Goal: Task Accomplishment & Management: Manage account settings

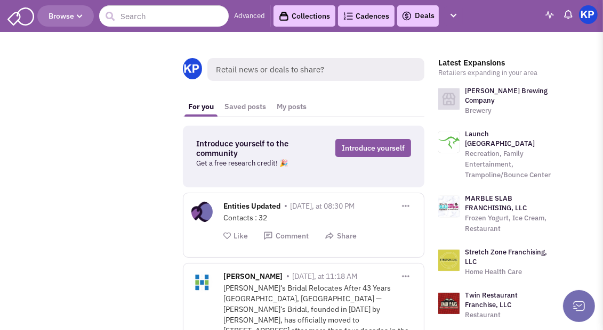
click at [421, 17] on link "Deals" at bounding box center [417, 16] width 33 height 13
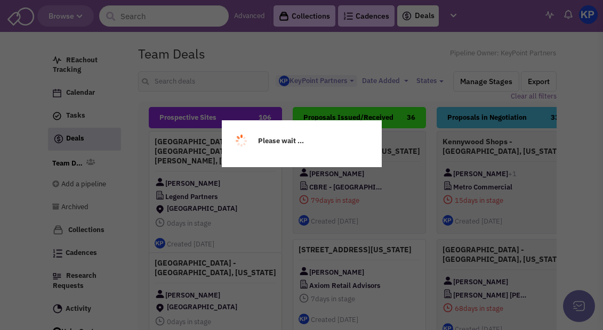
select select "1900"
select select
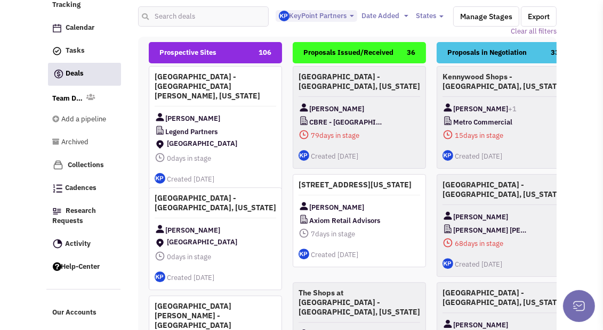
scroll to position [173, 0]
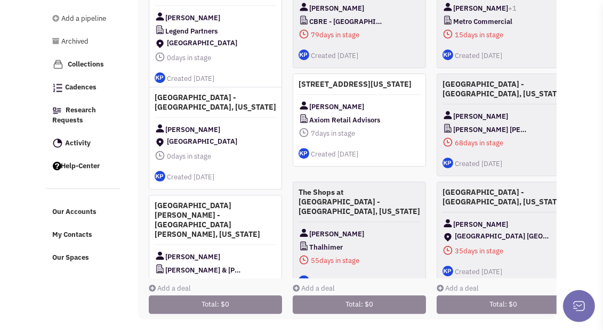
click at [185, 284] on link "Add a deal" at bounding box center [170, 288] width 42 height 9
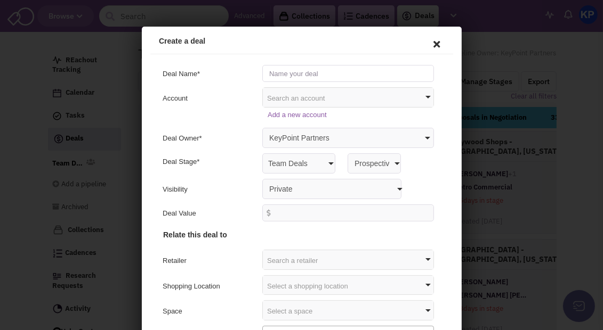
click at [354, 68] on input "text" at bounding box center [346, 71] width 172 height 17
type input "[GEOGRAPHIC_DATA] - [GEOGRAPHIC_DATA], [US_STATE]"
click at [346, 186] on select "Private Anyone with access to this pipeline" at bounding box center [329, 187] width 139 height 20
select select "false"
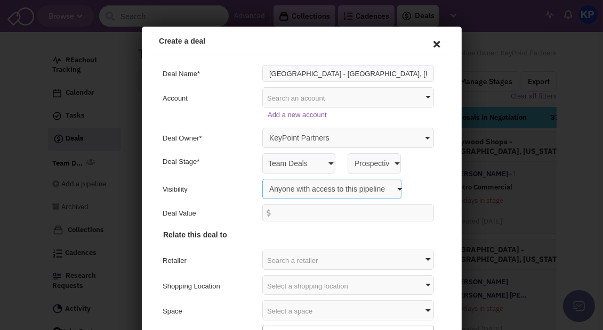
click at [260, 177] on select "Private Anyone with access to this pipeline" at bounding box center [329, 187] width 139 height 20
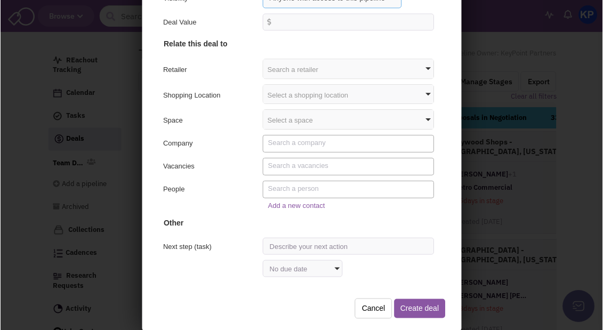
scroll to position [151, 0]
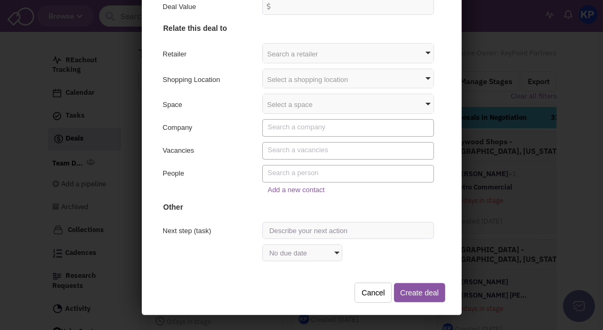
click at [300, 77] on div "Select a shopping location" at bounding box center [346, 77] width 170 height 19
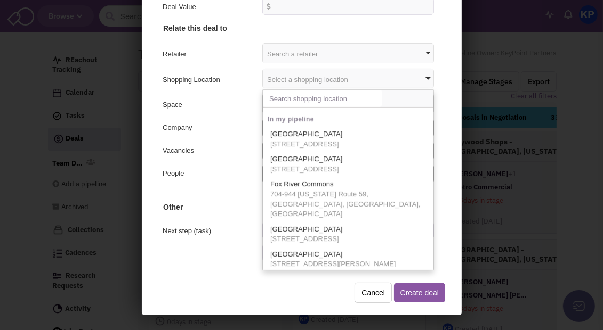
click at [300, 96] on input "text" at bounding box center [320, 97] width 119 height 17
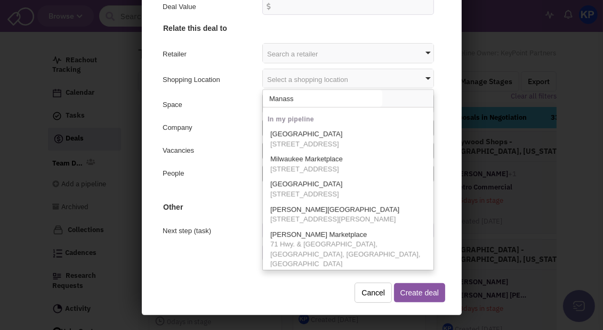
click at [321, 99] on input "Manass" at bounding box center [320, 97] width 119 height 17
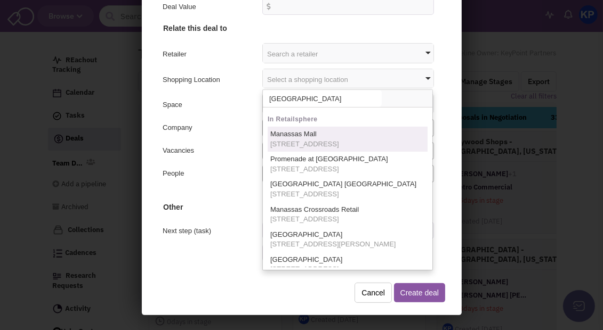
type input "[GEOGRAPHIC_DATA]"
click at [320, 134] on p "[GEOGRAPHIC_DATA] [STREET_ADDRESS]" at bounding box center [302, 138] width 69 height 20
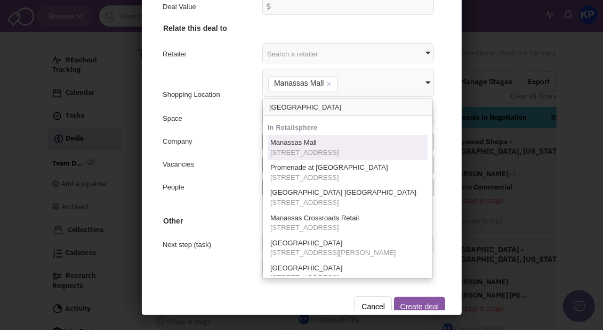
click at [237, 126] on h4 "Other" at bounding box center [299, 138] width 276 height 174
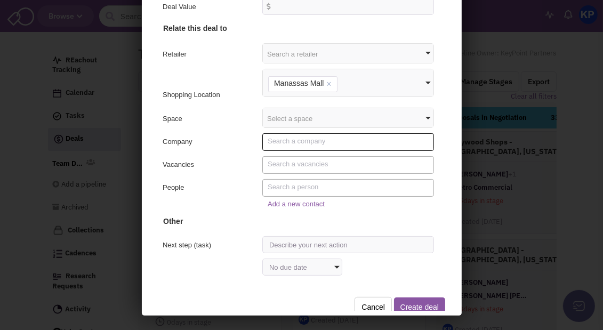
click at [287, 143] on textarea "Search" at bounding box center [347, 140] width 164 height 10
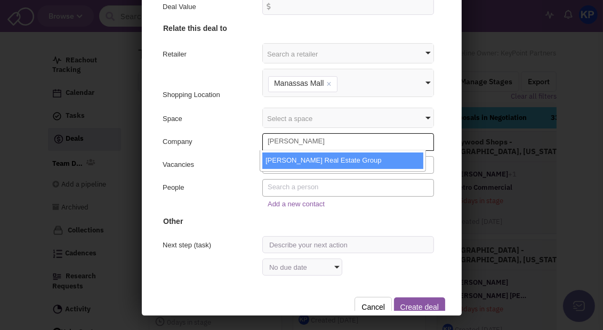
type textarea "[PERSON_NAME]"
select select "6217_11_0"
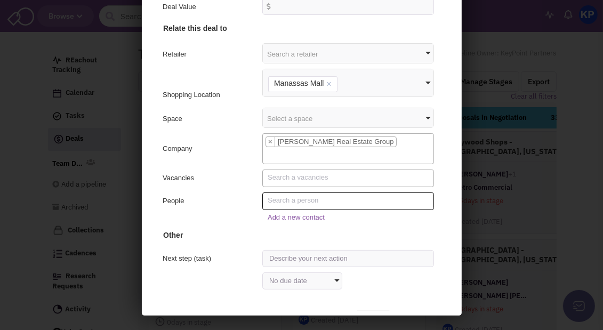
click at [292, 201] on textarea "Search" at bounding box center [347, 199] width 164 height 10
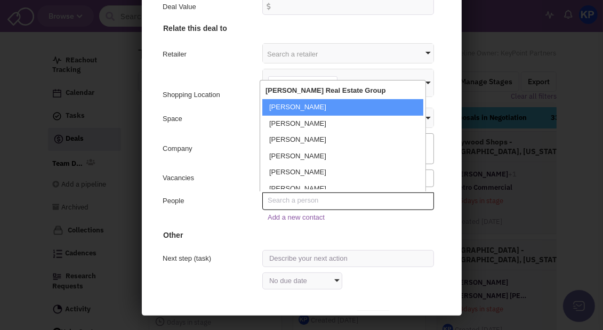
paste textarea "[PERSON_NAME]"
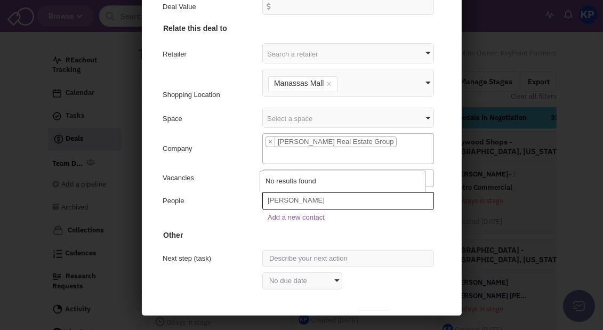
click at [298, 198] on textarea "[PERSON_NAME]" at bounding box center [347, 199] width 164 height 10
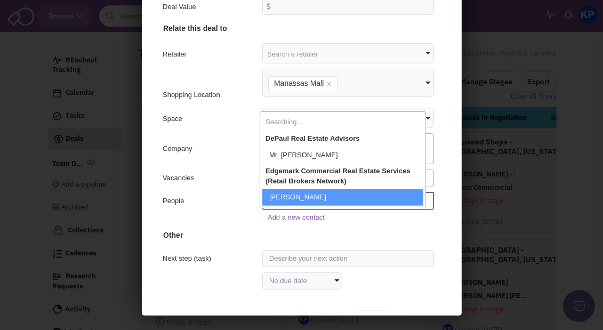
type textarea "M"
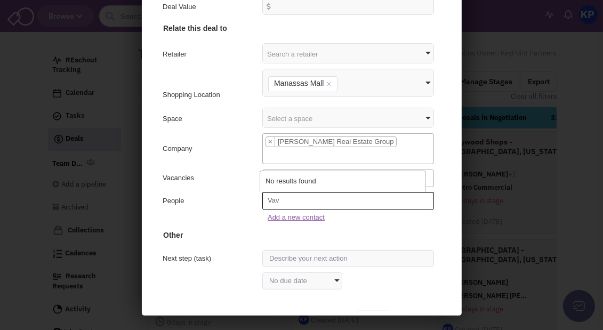
type textarea "Vav"
click at [302, 214] on link "Add a new contact" at bounding box center [293, 216] width 57 height 8
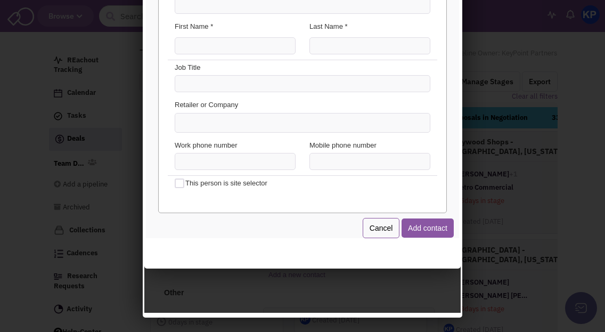
scroll to position [0, 0]
click at [227, 5] on input "Email Address *" at bounding box center [301, 3] width 256 height 17
type input "[EMAIL_ADDRESS][DOMAIN_NAME]"
type input "[PERSON_NAME]"
type input "Vavonese"
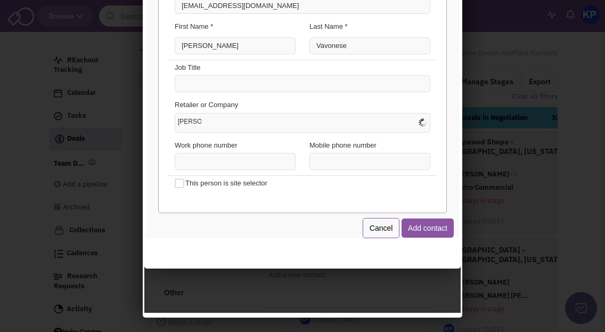
type input "[PERSON_NAME]"
type input "[PHONE_NUMBER]"
click at [426, 224] on button "Add contact" at bounding box center [426, 226] width 52 height 19
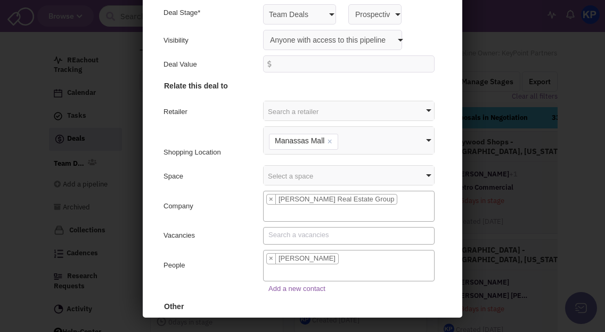
scroll to position [96, 0]
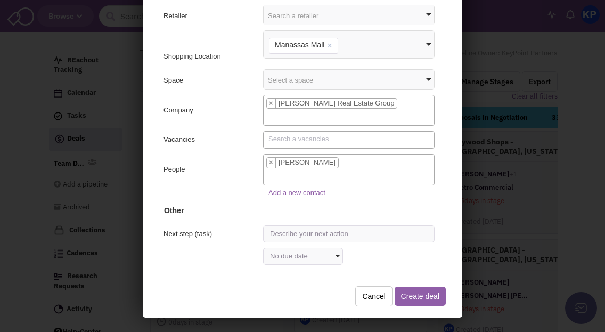
click at [412, 290] on button "Create deal" at bounding box center [418, 294] width 51 height 19
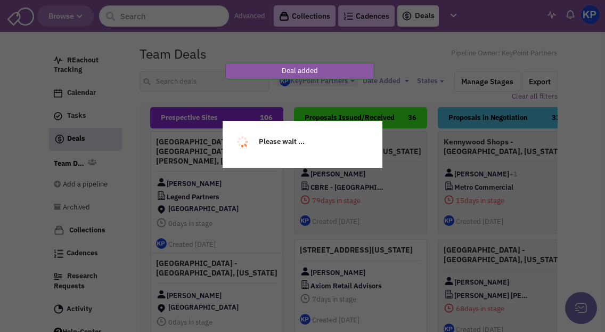
scroll to position [0, 0]
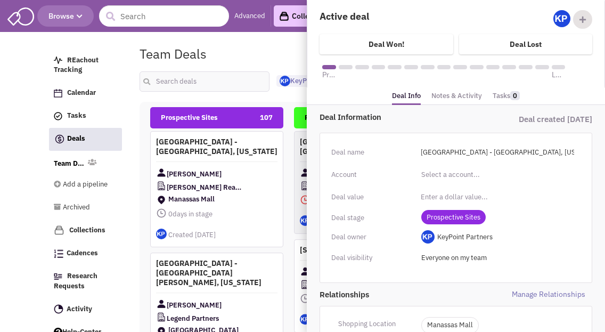
click at [457, 94] on link "Notes & Activity" at bounding box center [457, 95] width 51 height 15
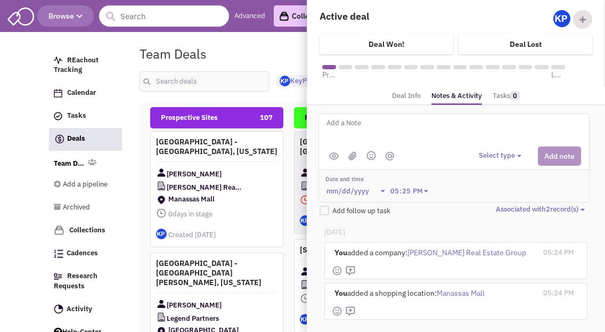
click at [426, 122] on textarea at bounding box center [458, 131] width 264 height 29
type textarea "[STREET_ADDRESS] - [GEOGRAPHIC_DATA], [GEOGRAPHIC_DATA]"
click at [484, 154] on button "Select type" at bounding box center [502, 156] width 46 height 10
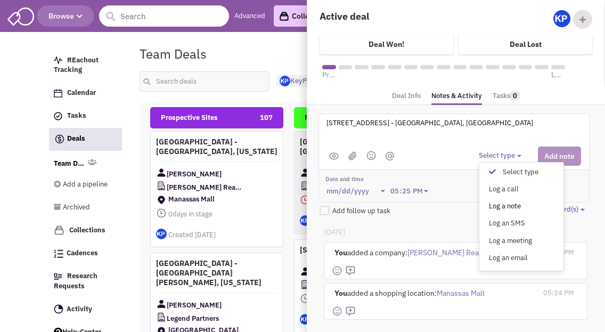
click at [499, 206] on div "Log a note" at bounding box center [495, 206] width 26 height 10
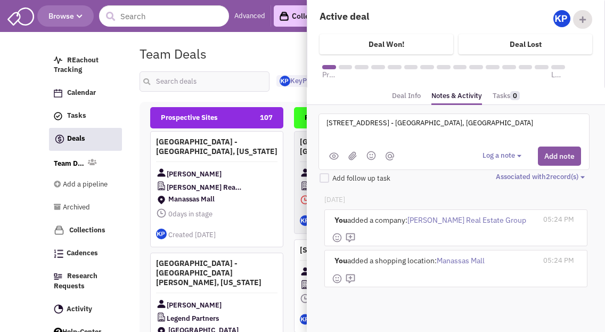
click at [551, 153] on button "Add note" at bounding box center [559, 156] width 43 height 19
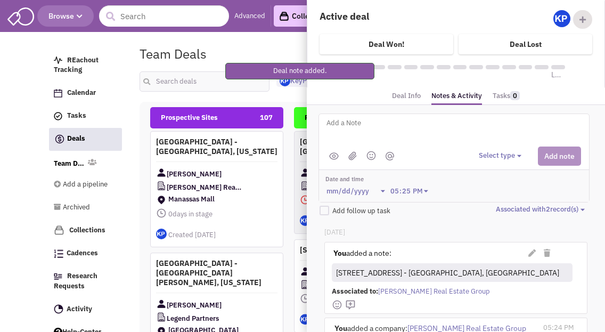
click at [412, 131] on textarea at bounding box center [458, 131] width 264 height 29
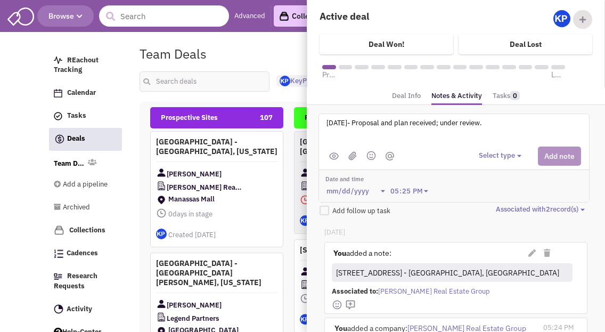
type textarea "[DATE]- Proposal and plan received; under review."
click at [512, 156] on button "Select type" at bounding box center [502, 156] width 46 height 10
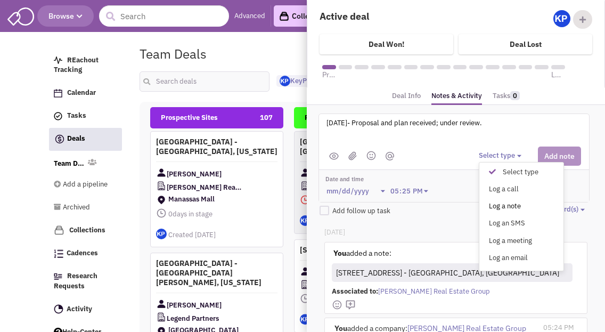
click at [507, 202] on div "Log a note" at bounding box center [495, 206] width 26 height 10
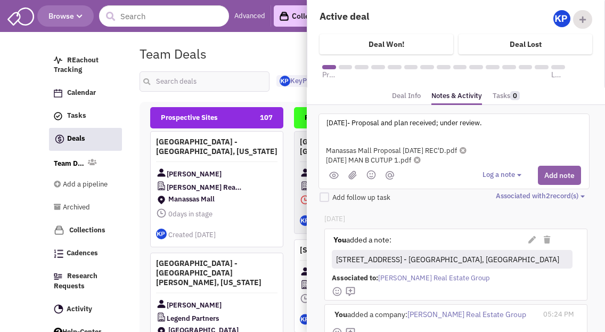
click at [552, 167] on button "Add note" at bounding box center [559, 175] width 43 height 19
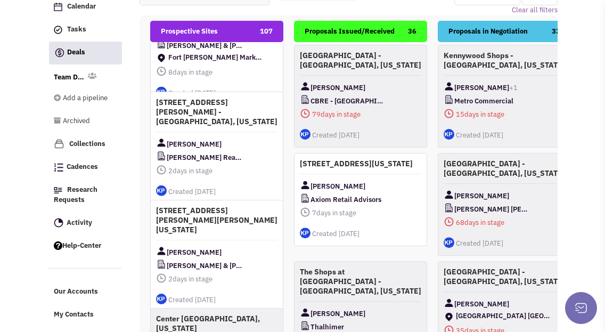
scroll to position [170, 0]
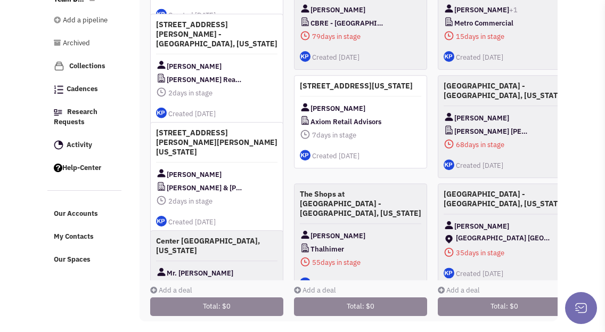
click at [172, 286] on link "Add a deal" at bounding box center [171, 290] width 42 height 9
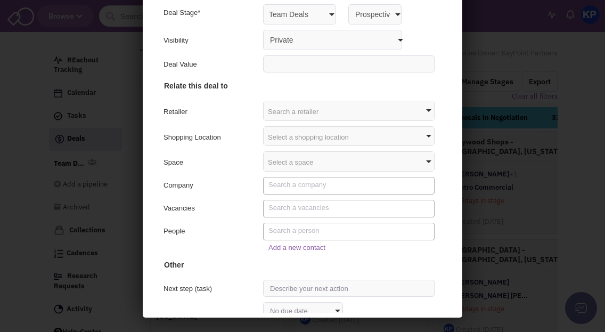
scroll to position [0, 0]
click at [127, 98] on div at bounding box center [302, 166] width 605 height 332
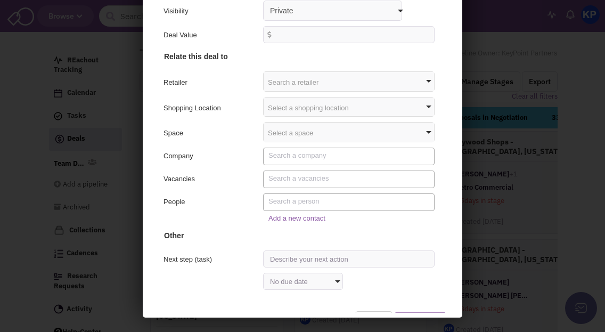
scroll to position [55, 0]
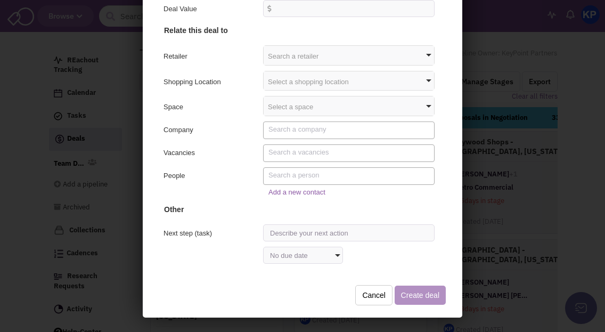
click at [370, 286] on button "Cancel" at bounding box center [372, 293] width 37 height 20
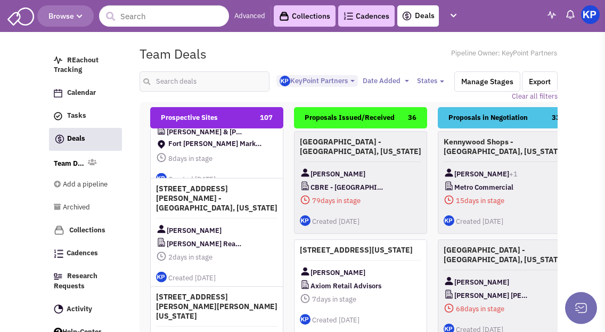
scroll to position [0, 0]
click at [212, 78] on input "text" at bounding box center [205, 81] width 130 height 20
type input "southridge"
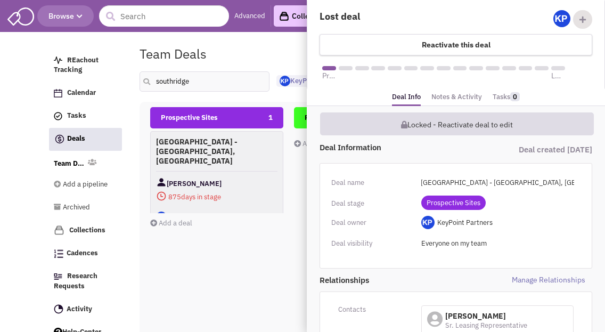
click at [458, 123] on span "Locked - Reactivate deal to edit" at bounding box center [457, 125] width 112 height 10
click at [299, 50] on div "Team Deals Pipeline Owner: KeyPoint Partners" at bounding box center [349, 54] width 432 height 25
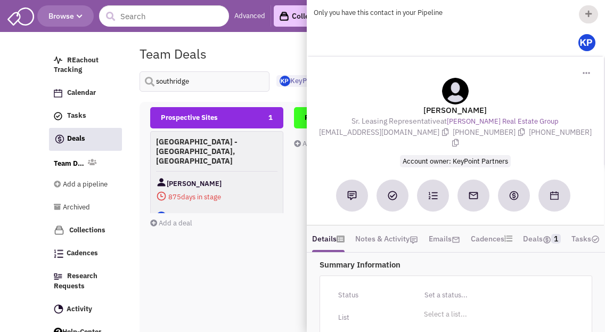
click at [587, 71] on span "Toggle Dropdown" at bounding box center [587, 72] width 9 height 11
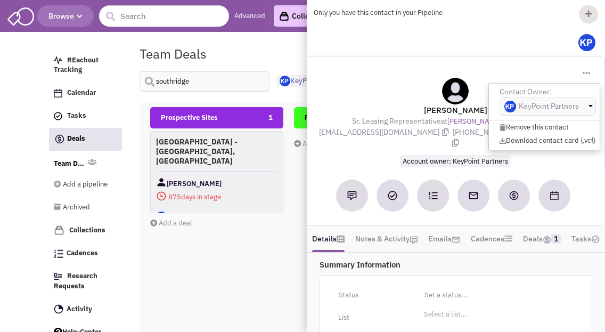
click at [330, 78] on div at bounding box center [455, 91] width 273 height 27
click at [279, 45] on div "Team Deals Pipeline Owner: KeyPoint Partners" at bounding box center [349, 54] width 432 height 25
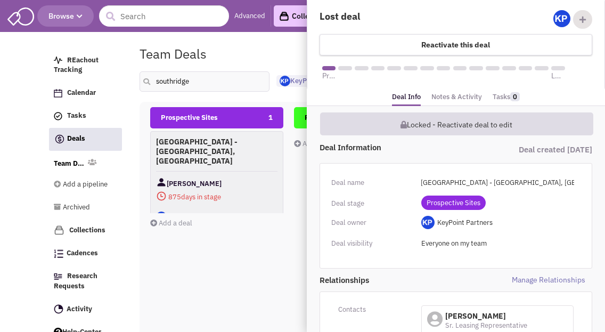
click at [448, 121] on span "Locked - Reactivate deal to edit" at bounding box center [457, 125] width 112 height 10
click at [445, 43] on h4 "Reactivate this deal" at bounding box center [456, 45] width 69 height 10
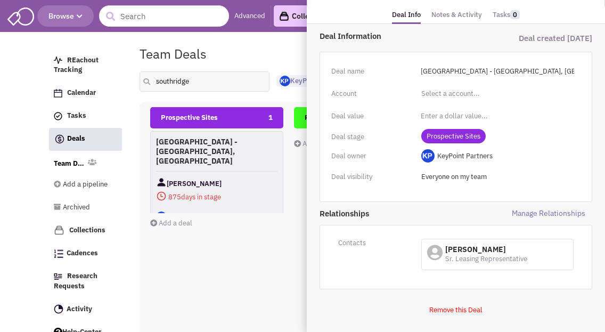
scroll to position [85, 0]
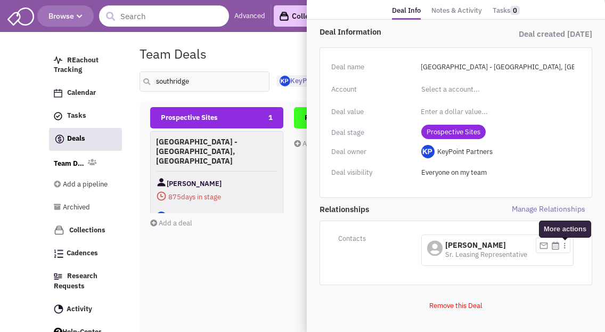
click at [565, 244] on img at bounding box center [565, 245] width 2 height 6
click at [552, 204] on span "Manage Relationships" at bounding box center [524, 209] width 136 height 11
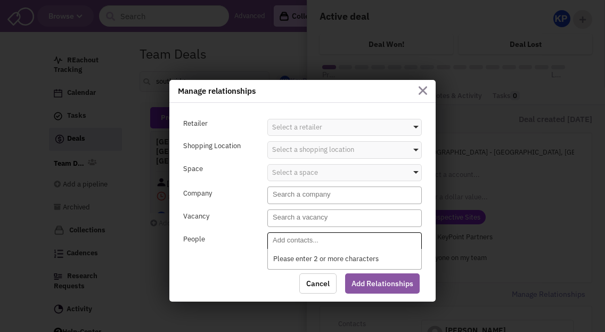
select select "1900"
select select
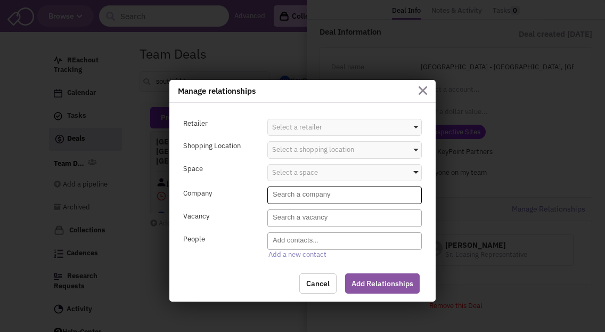
click at [312, 197] on textarea "Search" at bounding box center [346, 195] width 147 height 10
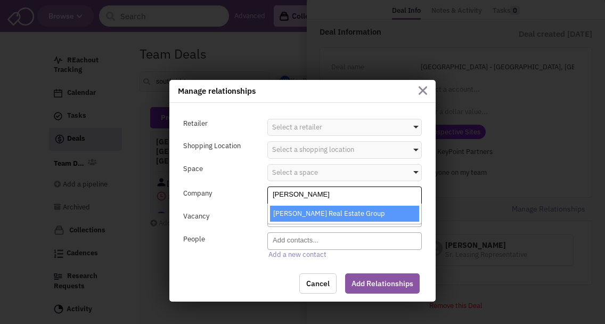
type textarea "[PERSON_NAME]"
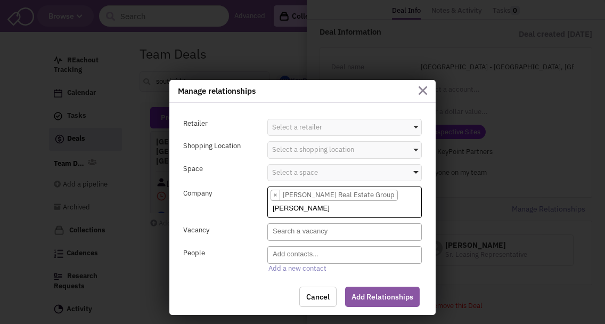
select select "6217_11_0"
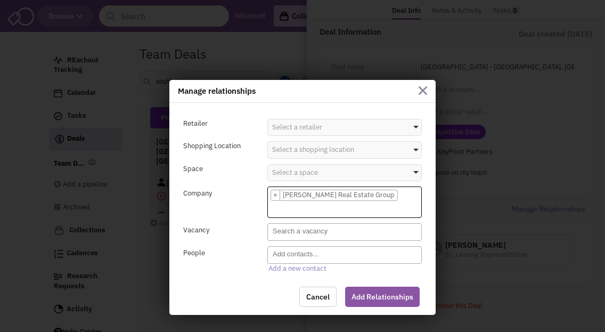
click at [315, 256] on textarea "[PERSON_NAME]" at bounding box center [346, 254] width 147 height 10
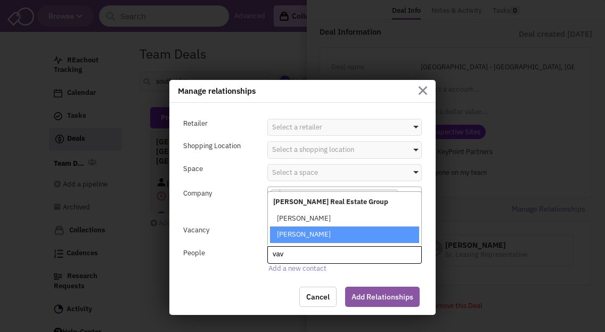
type textarea "vav"
select select "404959_195547_false_false"
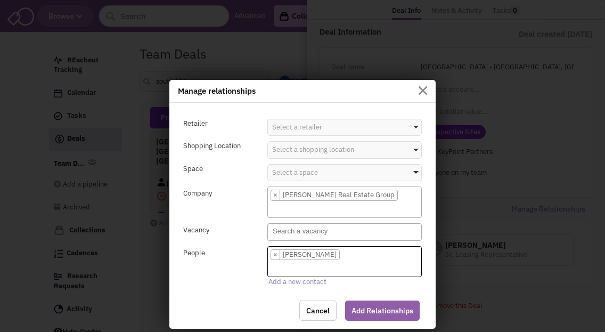
click at [373, 307] on button "Add Relationships" at bounding box center [382, 310] width 75 height 20
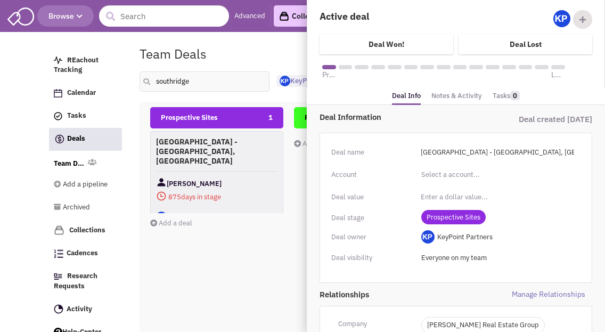
click at [459, 93] on link "Notes & Activity" at bounding box center [457, 95] width 51 height 15
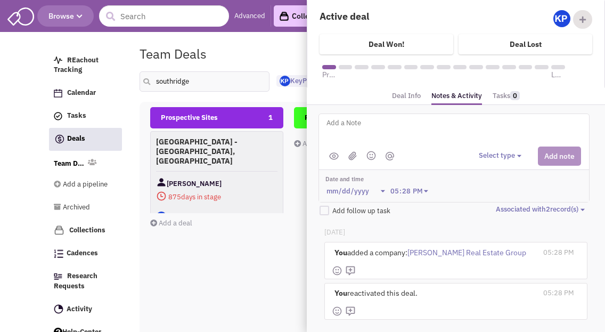
click at [381, 123] on textarea at bounding box center [458, 131] width 264 height 29
type textarea "5300 S. 76th St. - Greendale, WI"
click at [501, 155] on button "Select type" at bounding box center [502, 156] width 46 height 10
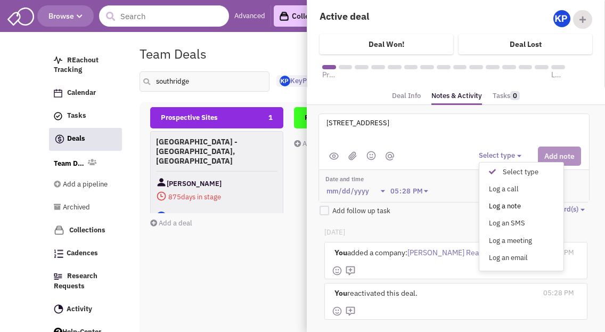
click at [503, 204] on div "Log a note" at bounding box center [495, 206] width 26 height 10
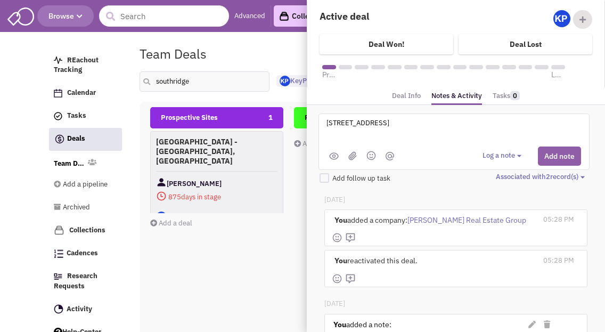
click at [549, 151] on button "Add note" at bounding box center [559, 156] width 43 height 19
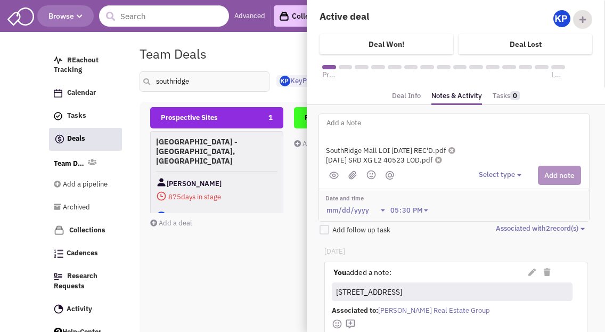
click at [488, 181] on div "Select type Select type" at bounding box center [530, 175] width 102 height 19
click at [489, 174] on button "Select type" at bounding box center [502, 175] width 46 height 10
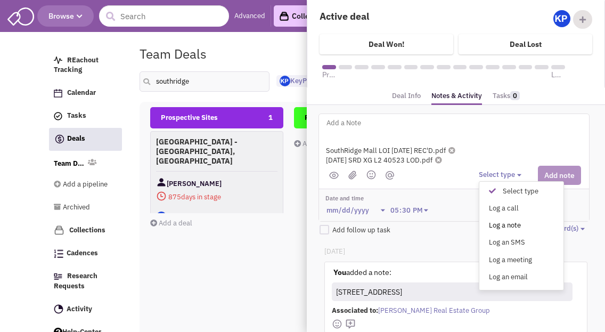
click at [492, 223] on div "Log a note" at bounding box center [495, 226] width 26 height 10
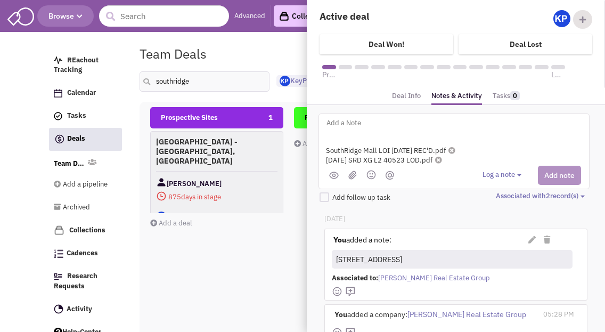
click at [393, 126] on textarea at bounding box center [458, 131] width 264 height 29
type textarea "[DATE]- Proposal and plan received; under review."
click at [550, 168] on button "Add note" at bounding box center [559, 175] width 43 height 19
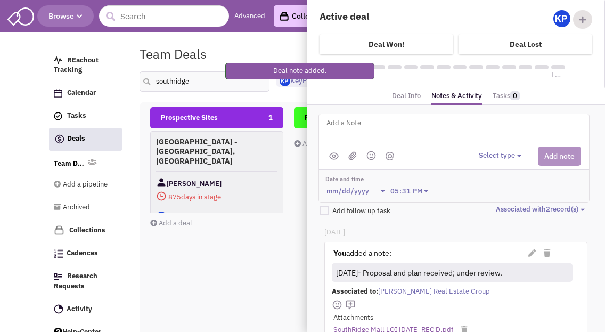
click at [289, 94] on fieldset "Team Deals Pipeline Owner: KeyPoint Partners southridge <img src='https://musta…" at bounding box center [349, 72] width 418 height 60
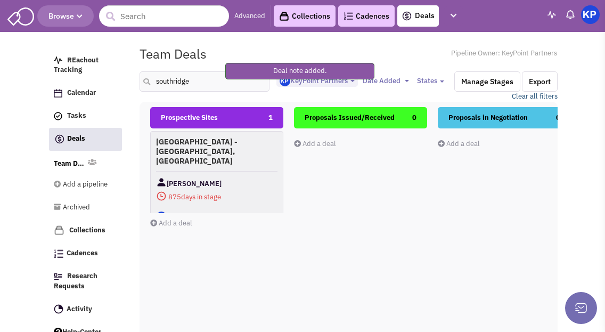
click at [547, 96] on link "Clear all filters" at bounding box center [535, 97] width 46 height 10
select select
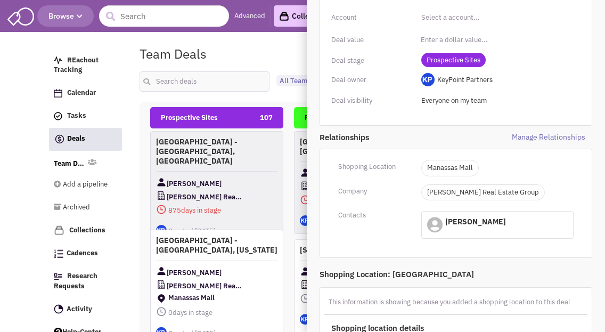
scroll to position [160, 0]
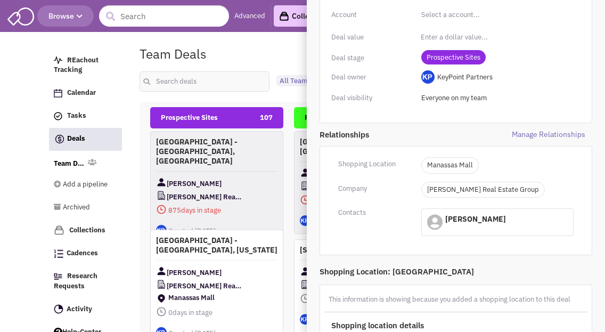
click at [540, 133] on span "Manage Relationships" at bounding box center [524, 134] width 136 height 11
